Goal: Transaction & Acquisition: Purchase product/service

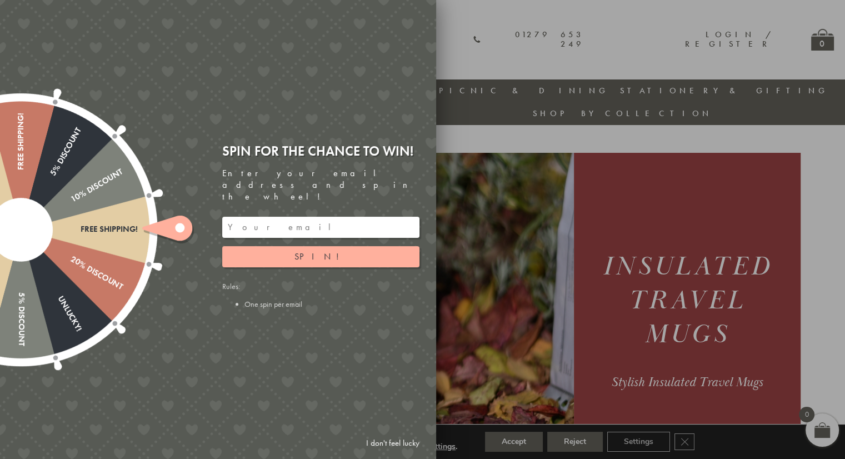
click at [315, 217] on input "email" at bounding box center [320, 227] width 197 height 21
click at [333, 248] on button "Spin!" at bounding box center [320, 256] width 197 height 21
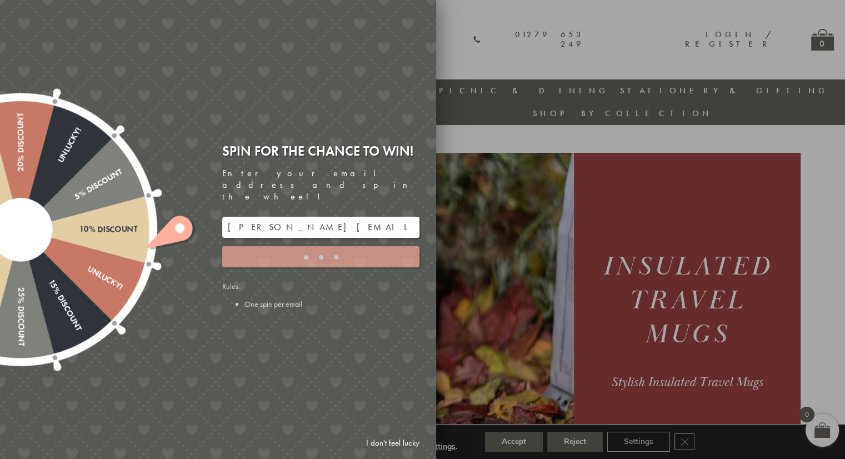
type input "JJHWAXHK"
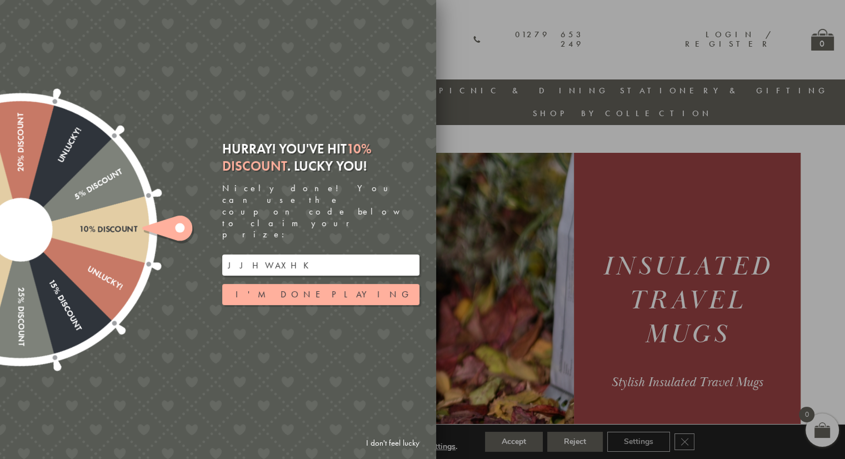
drag, startPoint x: 278, startPoint y: 245, endPoint x: 198, endPoint y: 240, distance: 80.1
click at [198, 240] on div "Free shipping! 20% Discount Unlucky! 5% Discount 10% Discount Unlucky! 15% Disc…" at bounding box center [155, 229] width 561 height 459
click at [282, 254] on input "JJHWAXHK" at bounding box center [320, 264] width 197 height 21
click at [282, 310] on div "Free shipping! 20% Discount Unlucky! 5% Discount 10% Discount Unlucky! 15% Disc…" at bounding box center [155, 229] width 561 height 459
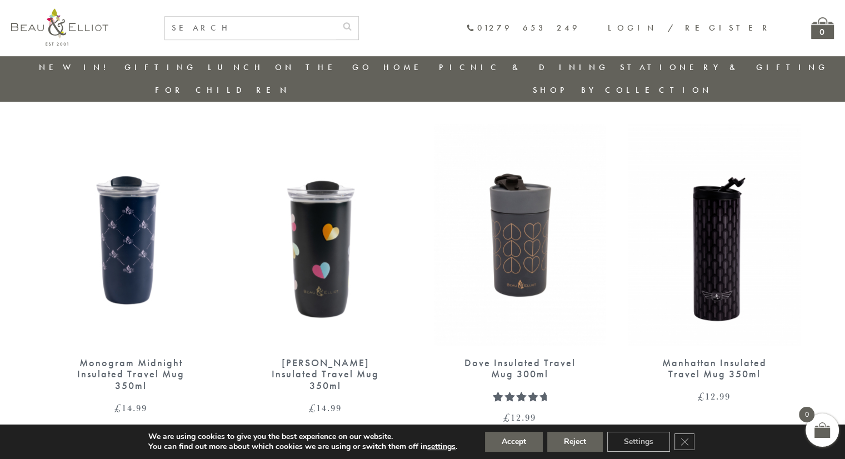
scroll to position [698, 0]
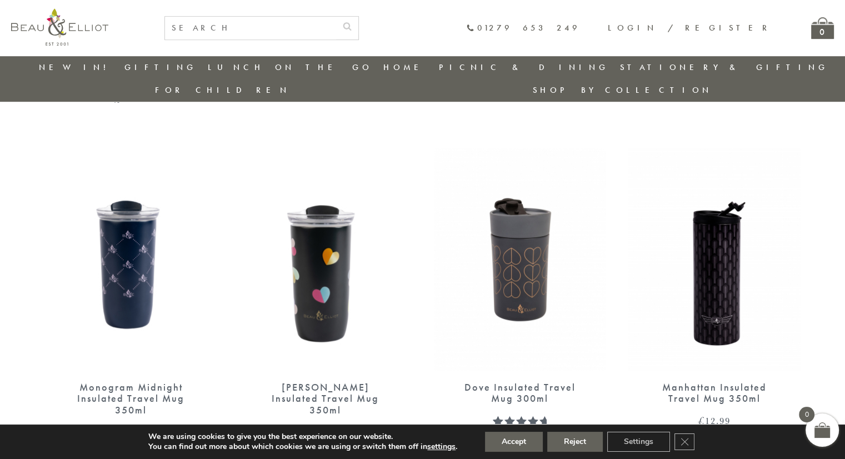
click at [526, 240] on img at bounding box center [520, 259] width 172 height 222
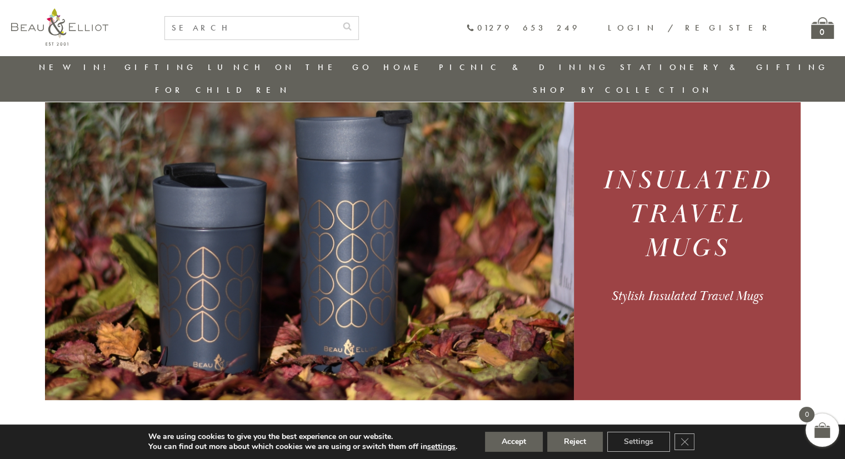
scroll to position [0, 0]
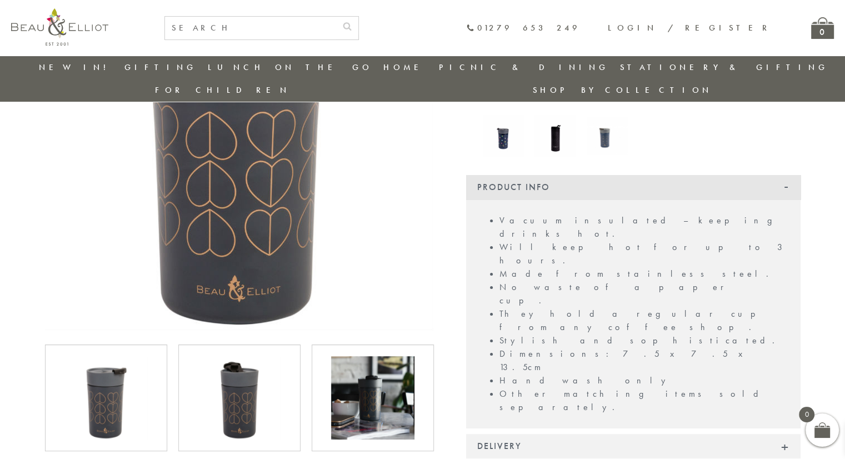
scroll to position [198, 0]
